Goal: Transaction & Acquisition: Purchase product/service

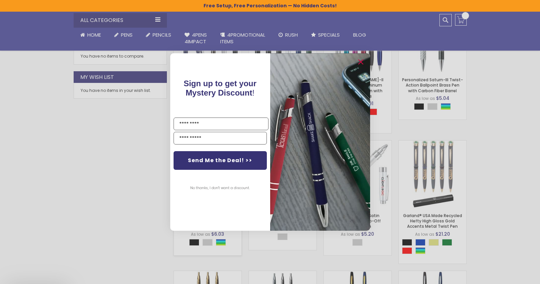
scroll to position [463, 0]
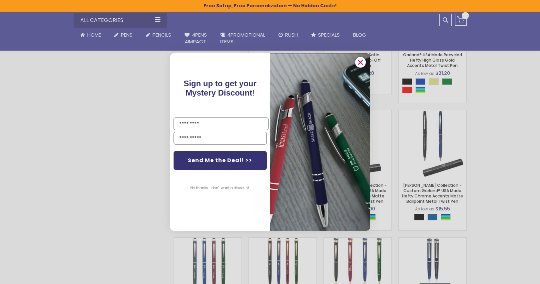
click at [361, 63] on icon "Close dialog" at bounding box center [360, 62] width 4 height 4
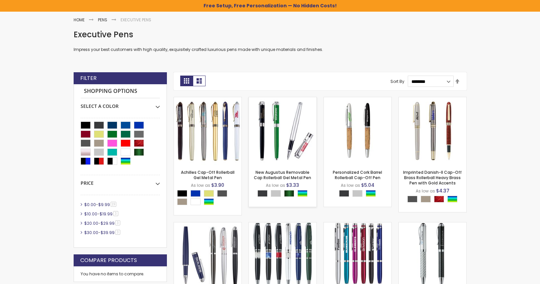
scroll to position [85, 0]
click at [453, 136] on img at bounding box center [433, 132] width 68 height 68
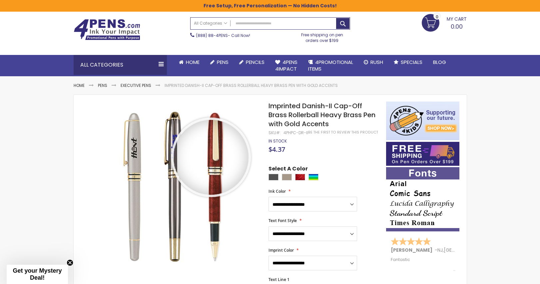
scroll to position [21, 0]
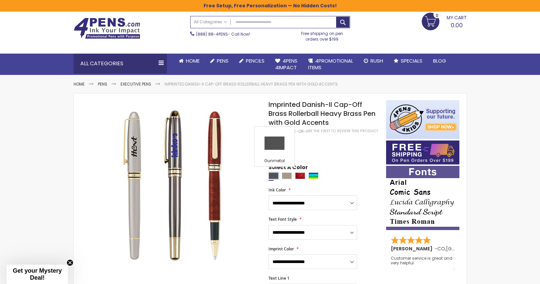
click at [275, 175] on div "Gunmetal" at bounding box center [273, 176] width 10 height 7
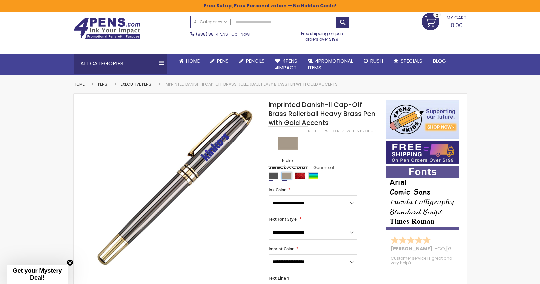
click at [288, 175] on div "Nickel" at bounding box center [287, 176] width 10 height 7
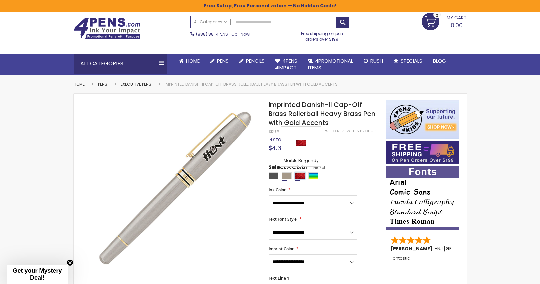
click at [299, 173] on div "Marble Burgundy" at bounding box center [300, 176] width 10 height 7
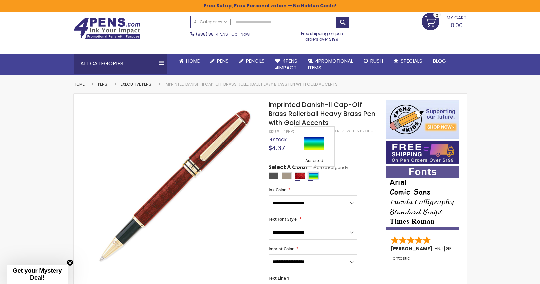
click at [313, 174] on div "Assorted" at bounding box center [313, 176] width 10 height 7
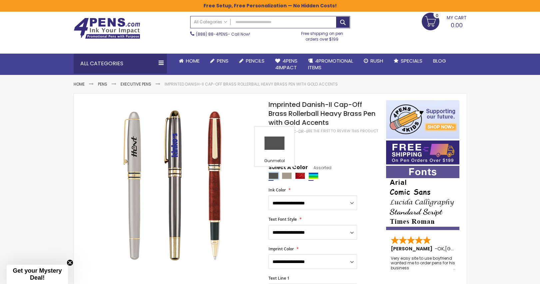
click at [273, 175] on div "Gunmetal" at bounding box center [273, 176] width 10 height 7
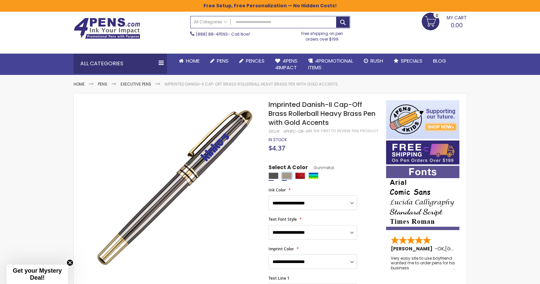
click at [288, 175] on div "Nickel" at bounding box center [287, 176] width 10 height 7
type input "****"
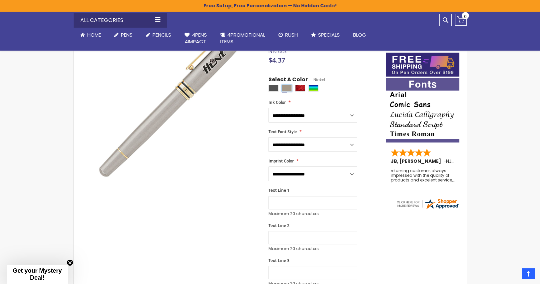
scroll to position [52, 0]
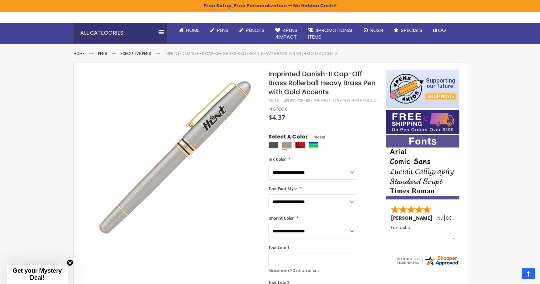
select select "*****"
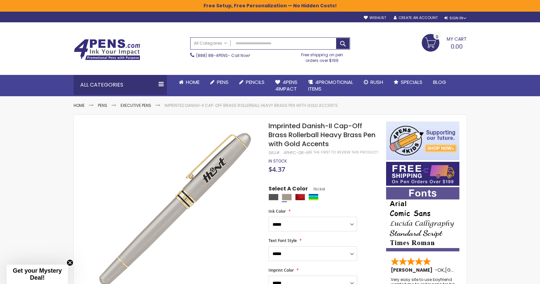
scroll to position [0, 0]
click at [399, 234] on img at bounding box center [422, 219] width 73 height 64
